Goal: Transaction & Acquisition: Purchase product/service

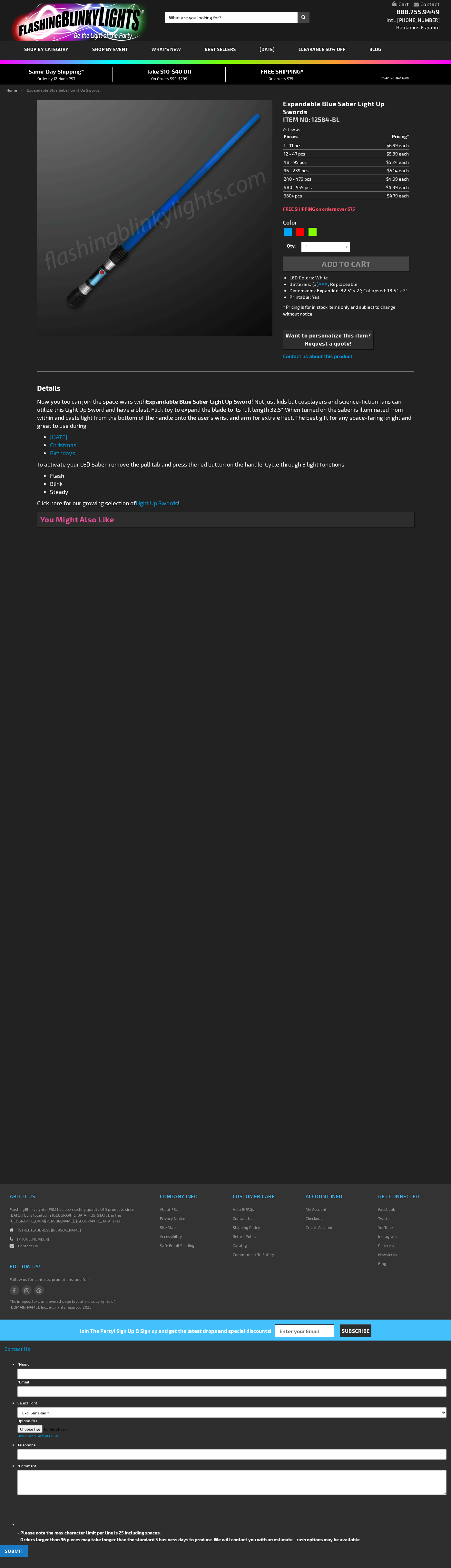
type input "5629"
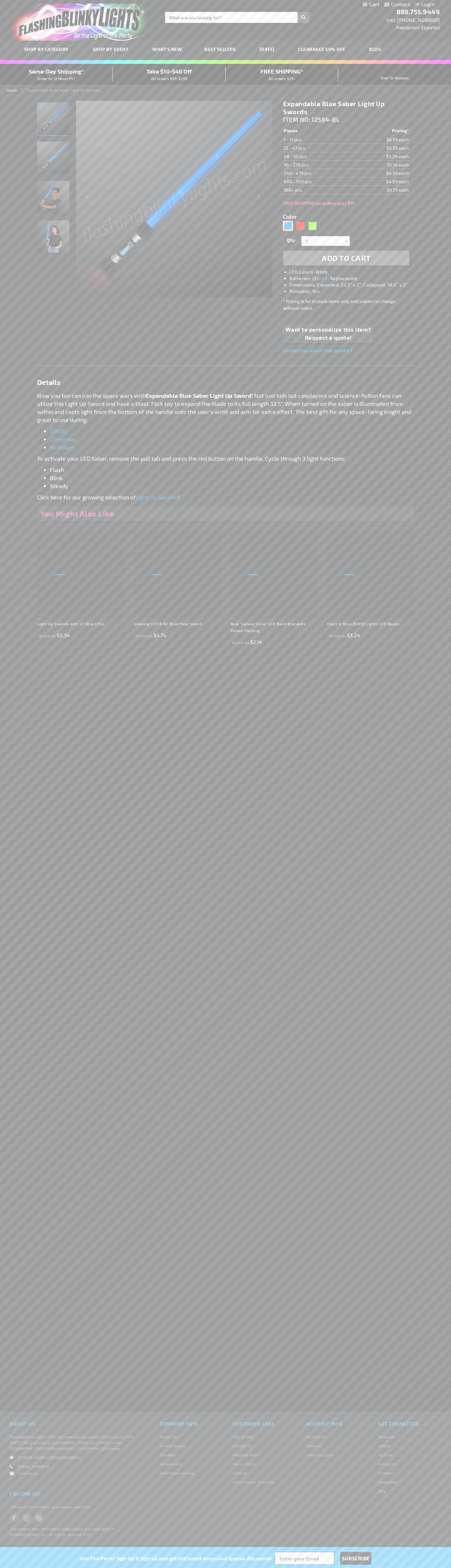
click at [288, 226] on div "Blue" at bounding box center [287, 226] width 9 height 9
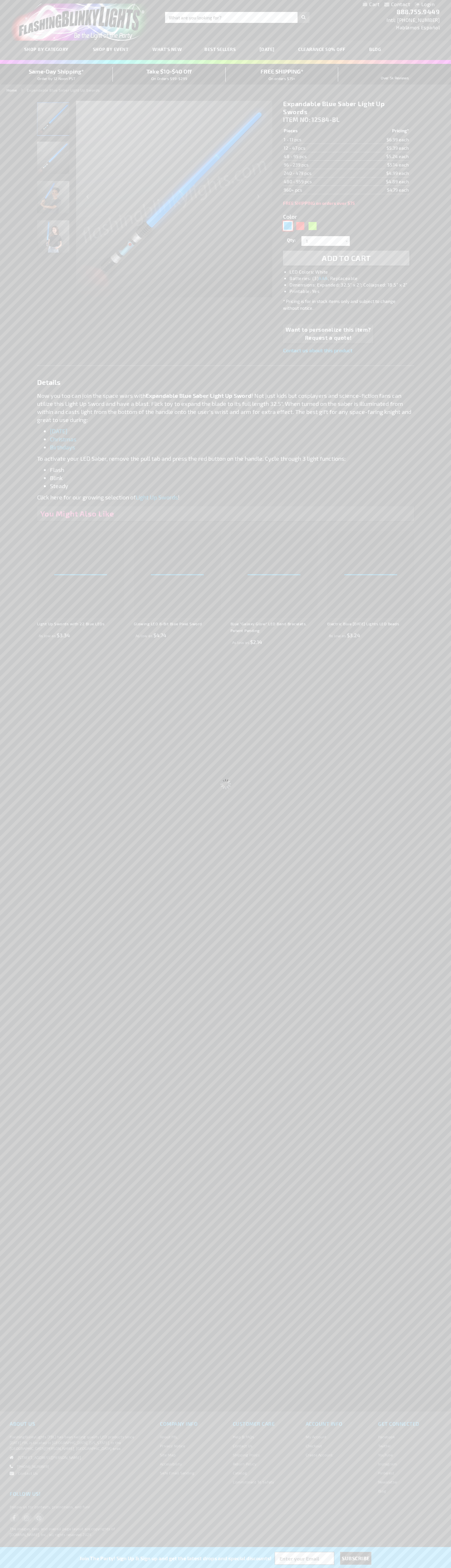
select select
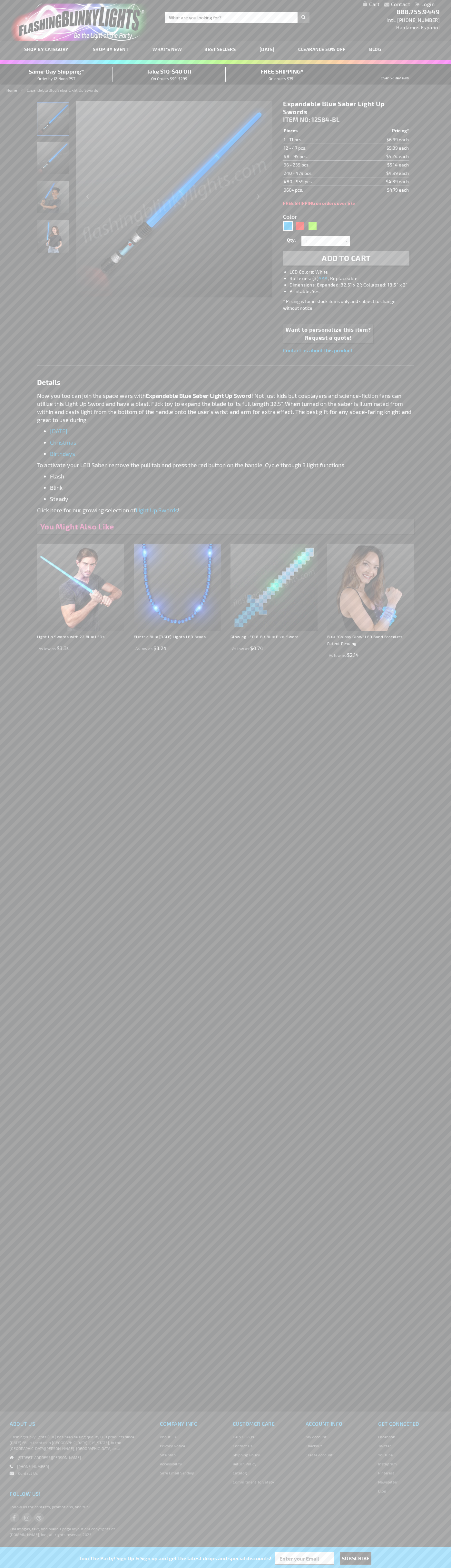
click at [346, 258] on span "Add to Cart" at bounding box center [346, 257] width 49 height 9
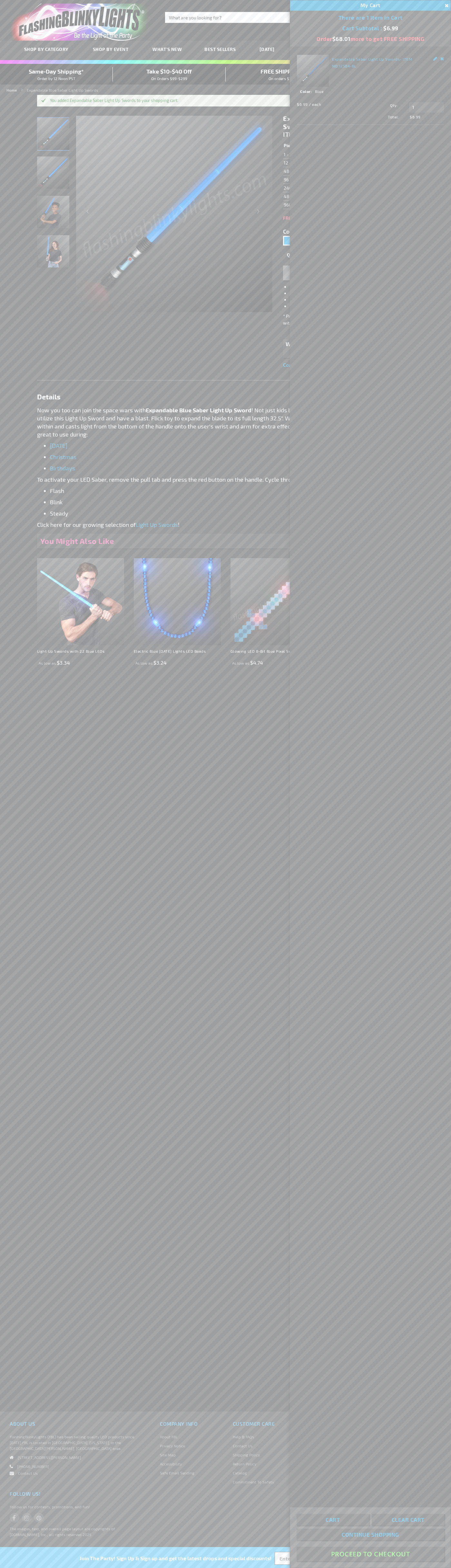
click at [370, 1554] on button "Proceed To Checkout" at bounding box center [370, 1553] width 147 height 15
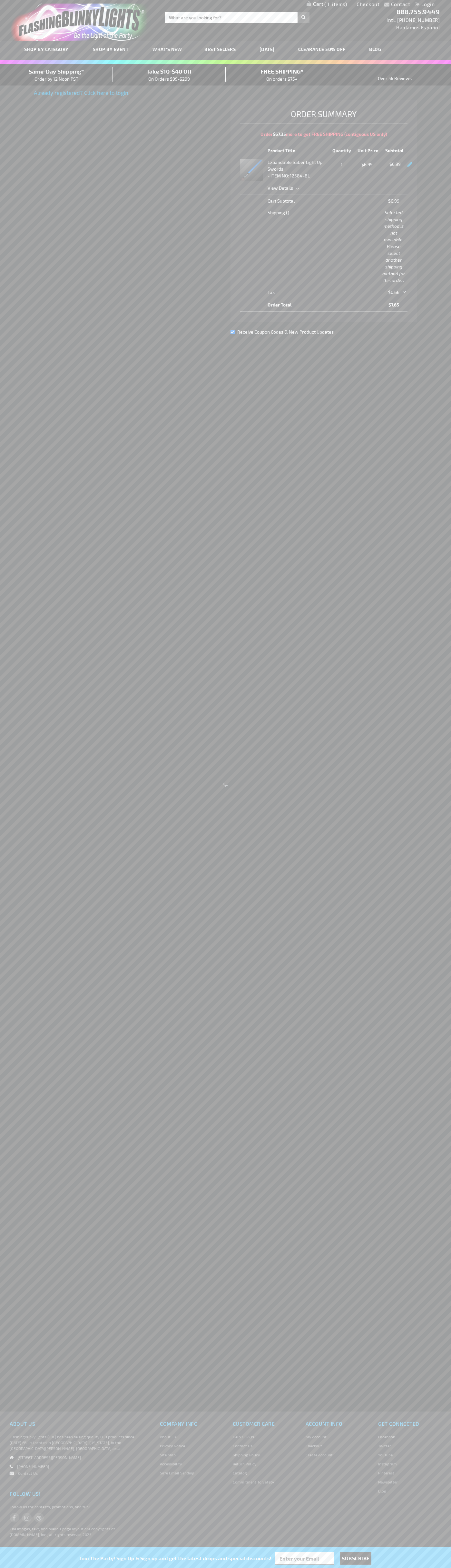
click at [368, 4] on link "Checkout" at bounding box center [368, 3] width 23 height 6
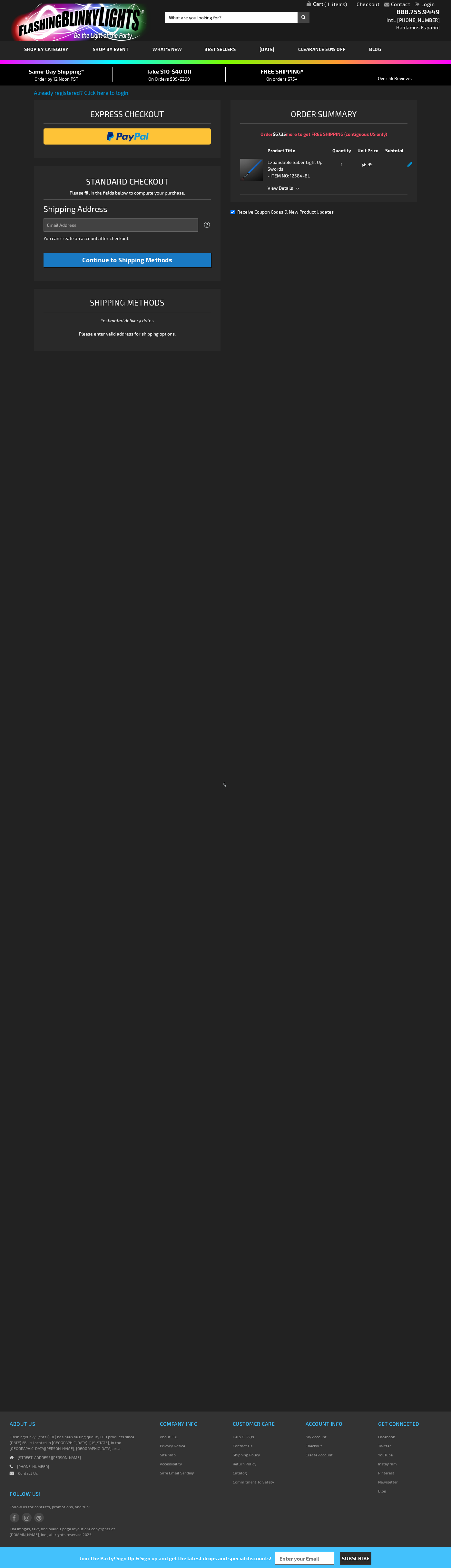
select select "US"
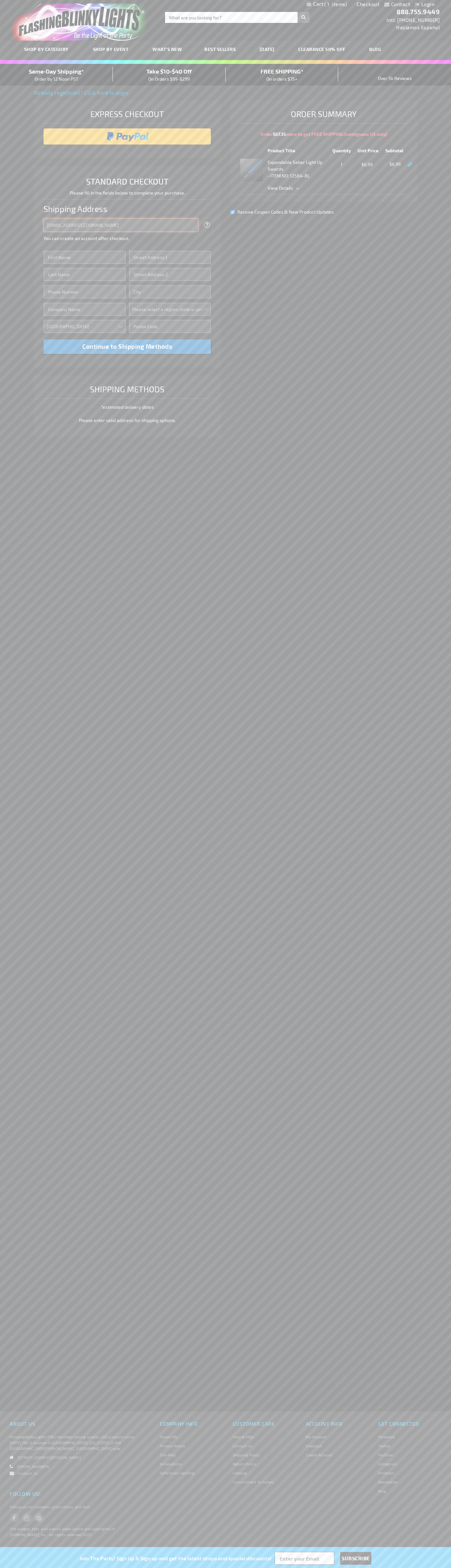
type input "johnsmith005@storebotmail.joonix.net"
type input "John"
type input "651 N. 34th Str."
type input "First floor"
type input "seattle"
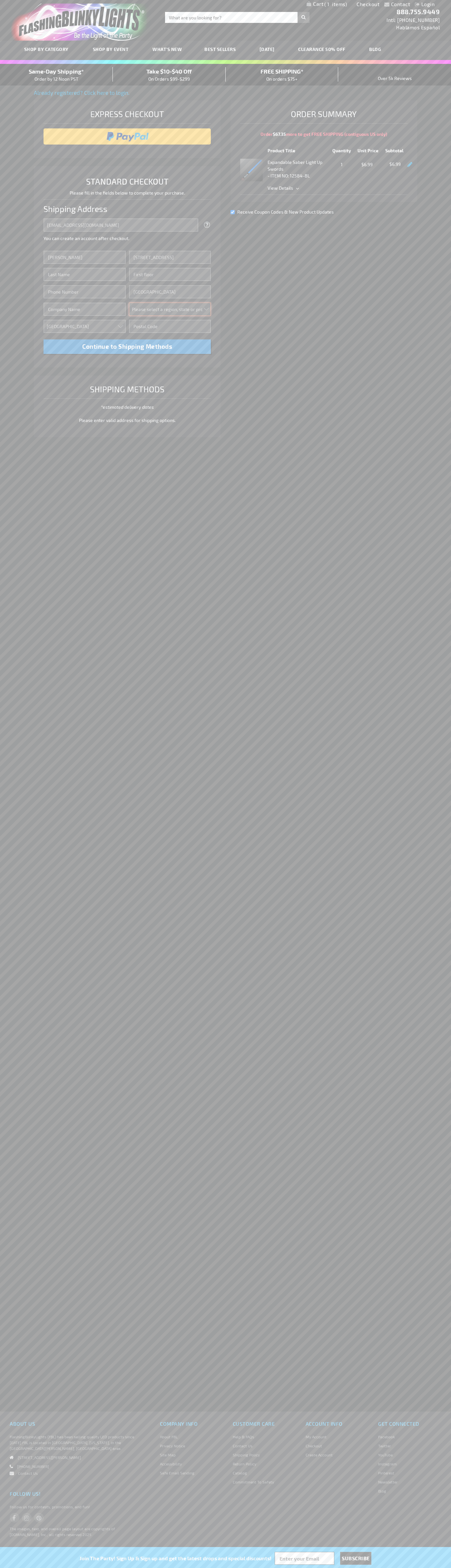
select select "62"
type input "98103"
type input "Smith"
type input "6502530000"
type input "John Smith"
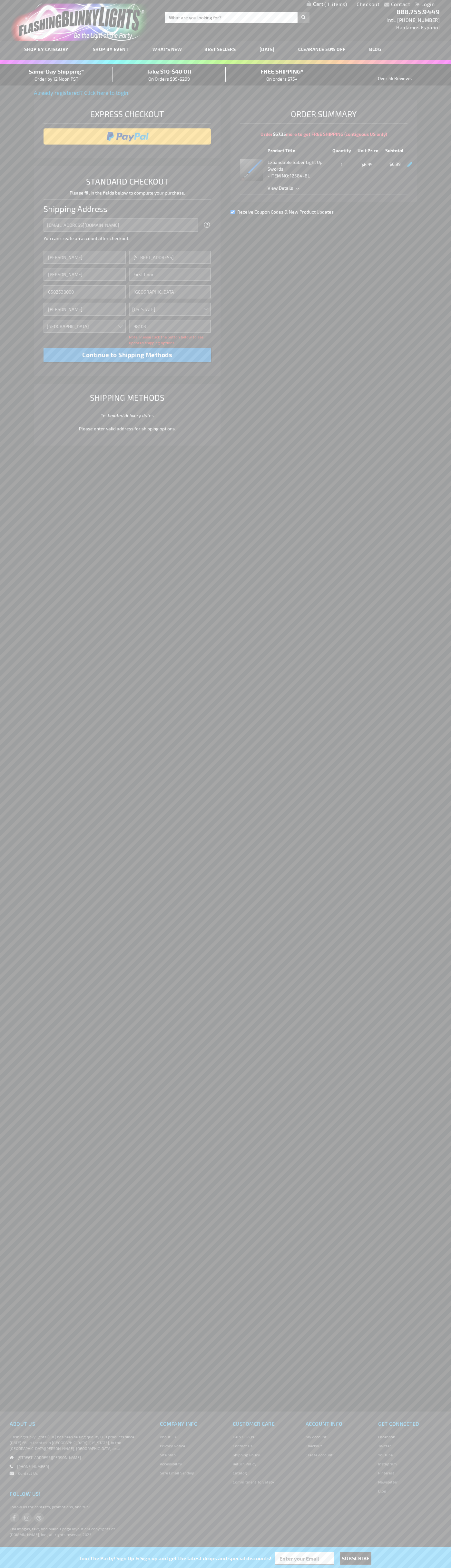
click at [57, 75] on div "Same-Day Shipping* Order by 12 Noon PST" at bounding box center [57, 75] width 113 height 15
click at [127, 136] on input "image" at bounding box center [128, 136] width 161 height 13
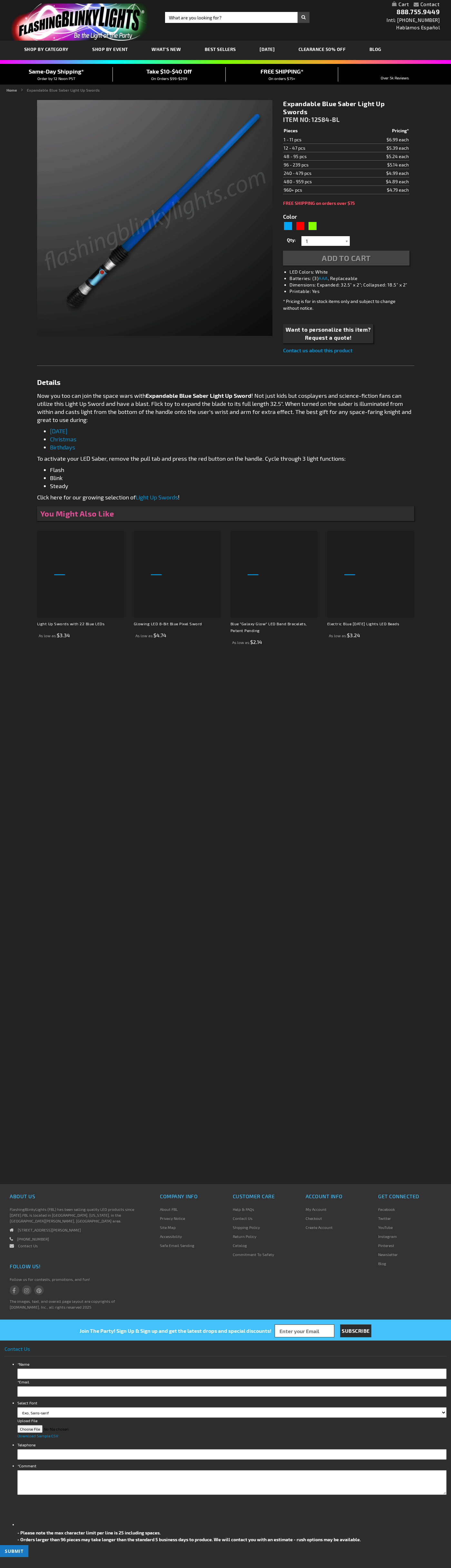
type input "5629"
